Goal: Transaction & Acquisition: Purchase product/service

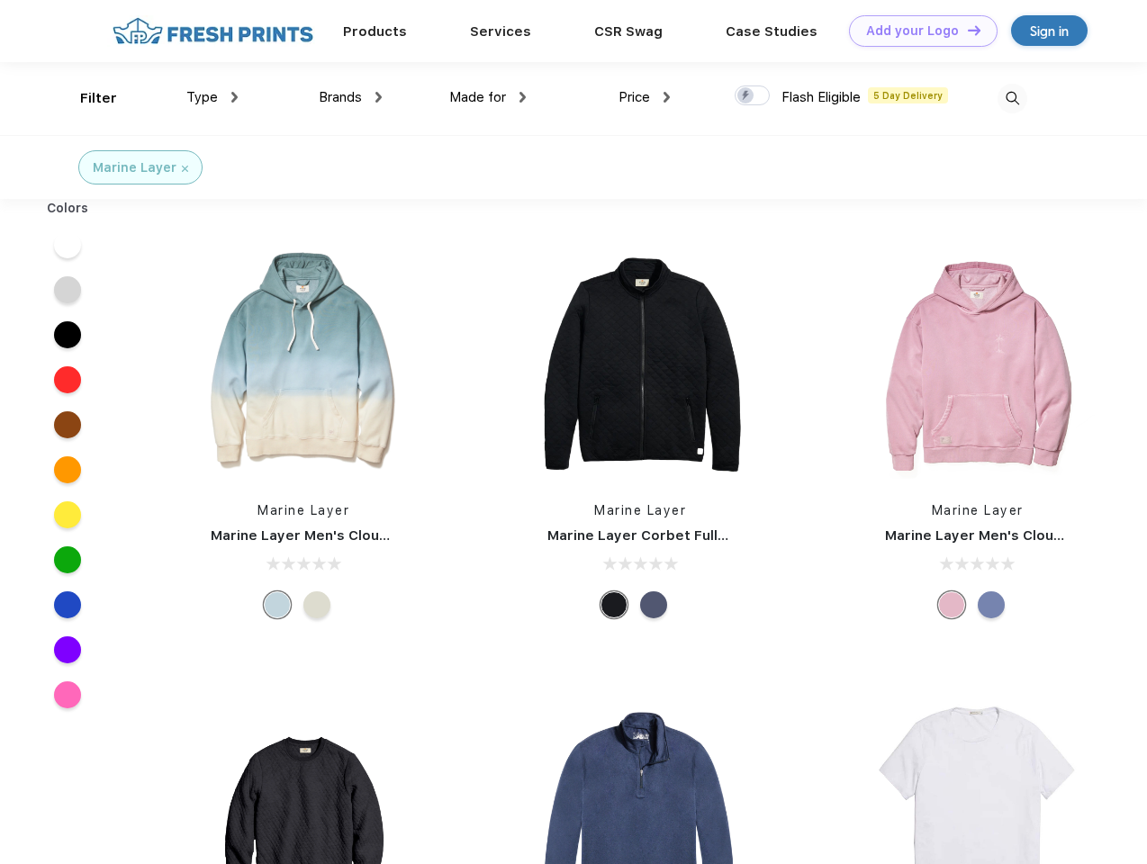
scroll to position [1, 0]
click at [916, 31] on link "Add your Logo Design Tool" at bounding box center [923, 31] width 149 height 32
click at [0, 0] on div "Design Tool" at bounding box center [0, 0] width 0 height 0
click at [966, 30] on link "Add your Logo Design Tool" at bounding box center [923, 31] width 149 height 32
click at [86, 98] on div "Filter" at bounding box center [98, 98] width 37 height 21
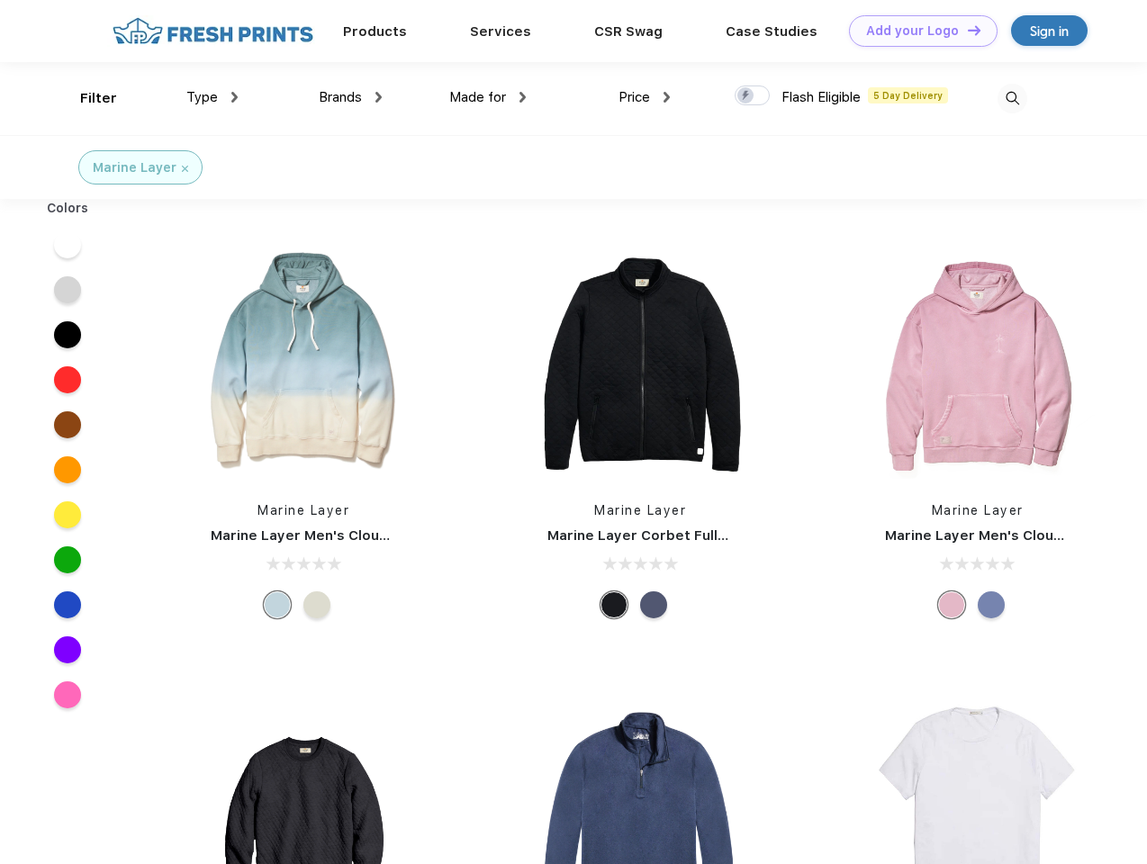
click at [212, 97] on span "Type" at bounding box center [202, 97] width 32 height 16
click at [350, 97] on span "Brands" at bounding box center [340, 97] width 43 height 16
click at [488, 97] on span "Made for" at bounding box center [477, 97] width 57 height 16
click at [644, 97] on span "Price" at bounding box center [634, 97] width 32 height 16
click at [752, 96] on div at bounding box center [751, 96] width 35 height 20
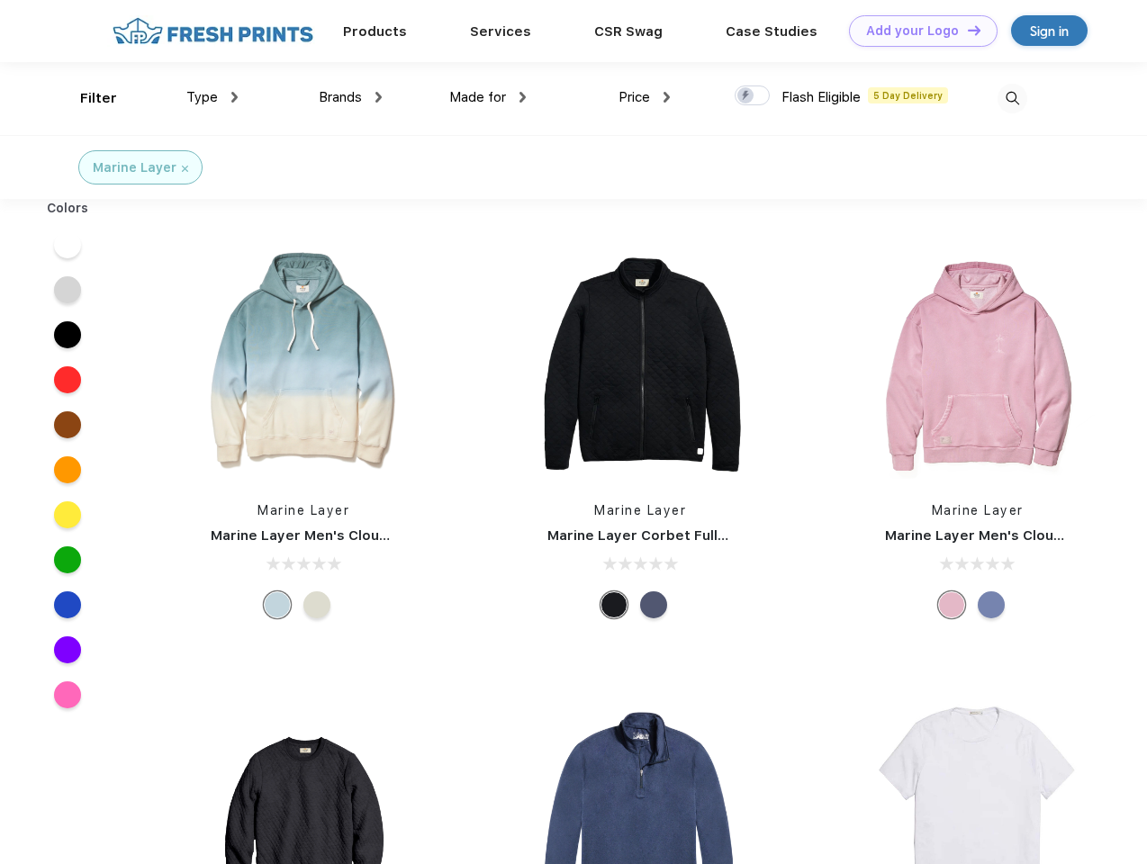
click at [746, 96] on input "checkbox" at bounding box center [740, 91] width 12 height 12
click at [1012, 98] on img at bounding box center [1012, 99] width 30 height 30
